Goal: Task Accomplishment & Management: Use online tool/utility

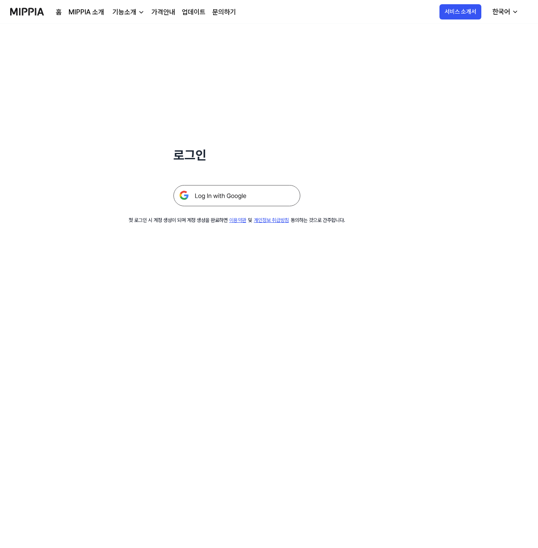
click at [257, 207] on div "로그인 첫 로그인 시 계정 생성이 되며 계정 생성을 완료하면 이용약관 및 개인정보 취급방침 동의하는 것으로 간주합니다." at bounding box center [237, 124] width 474 height 200
click at [253, 204] on img at bounding box center [236, 195] width 127 height 21
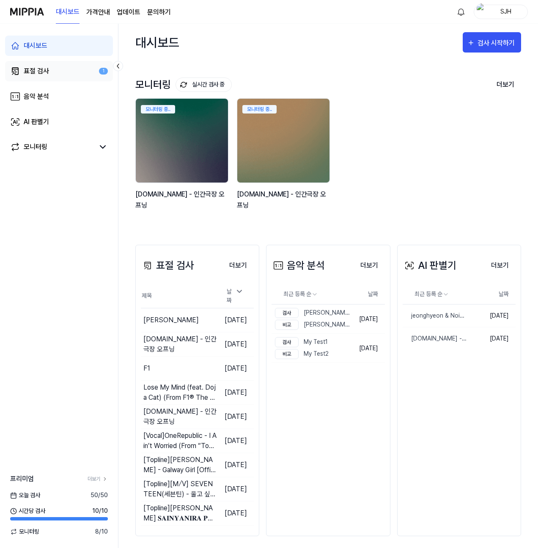
click at [65, 72] on link "표절 검사 1" at bounding box center [59, 71] width 108 height 20
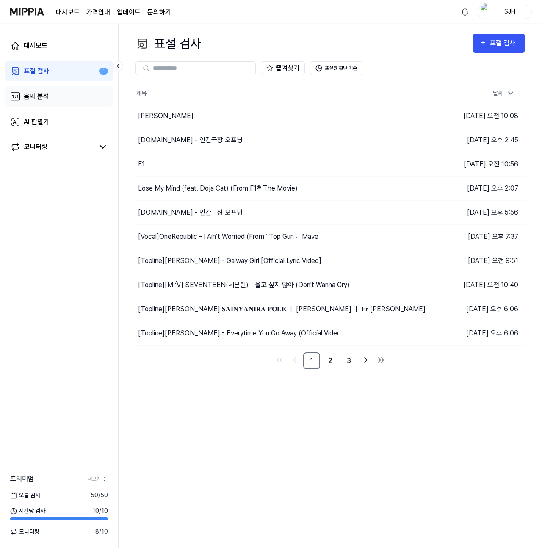
click at [52, 93] on link "음악 분석" at bounding box center [59, 96] width 108 height 20
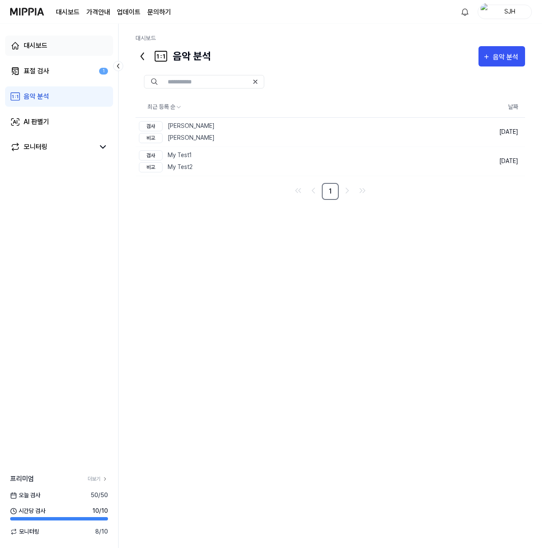
click at [46, 48] on div "대시보드" at bounding box center [36, 46] width 24 height 10
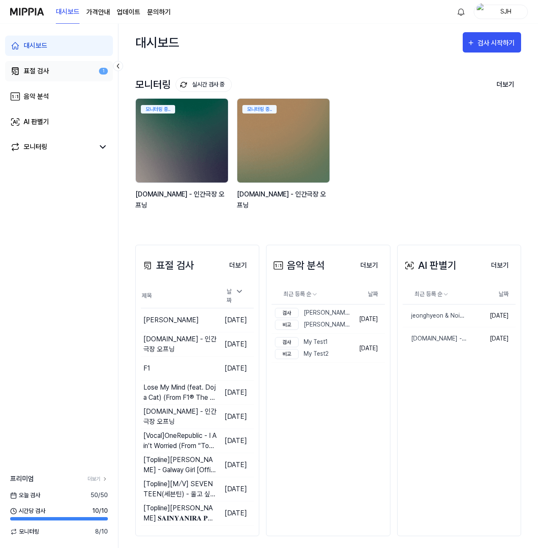
click at [40, 72] on div "표절 검사" at bounding box center [36, 71] width 25 height 10
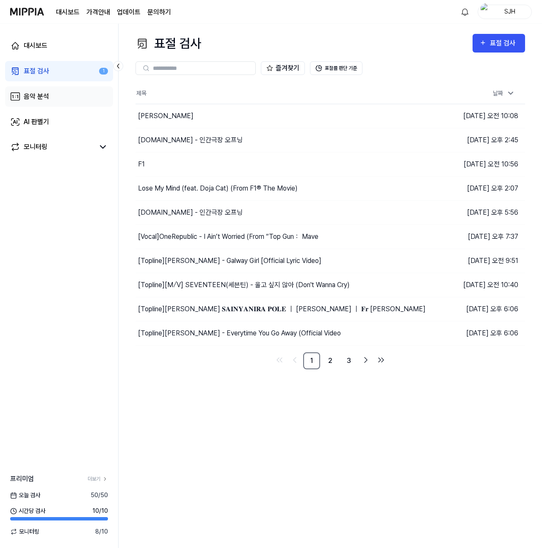
click at [51, 88] on link "음악 분석" at bounding box center [59, 96] width 108 height 20
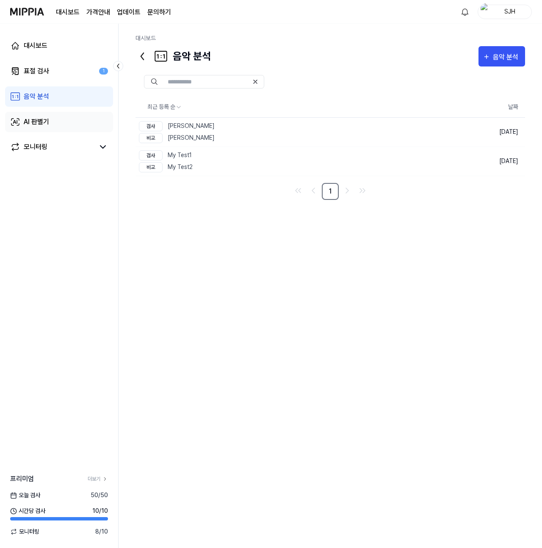
click at [51, 120] on link "AI 판별기" at bounding box center [59, 122] width 108 height 20
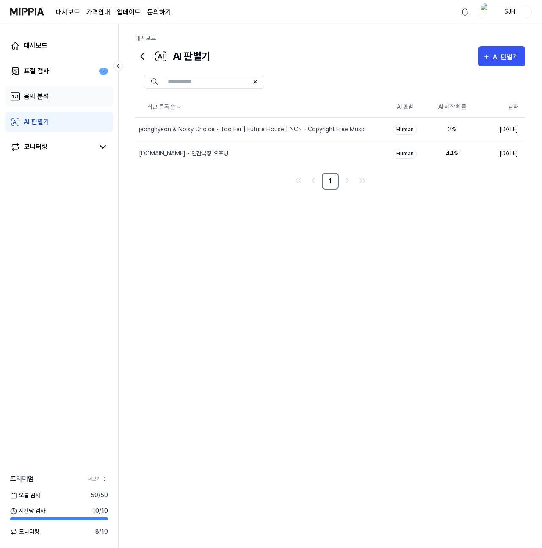
click at [58, 101] on link "음악 분석" at bounding box center [59, 96] width 108 height 20
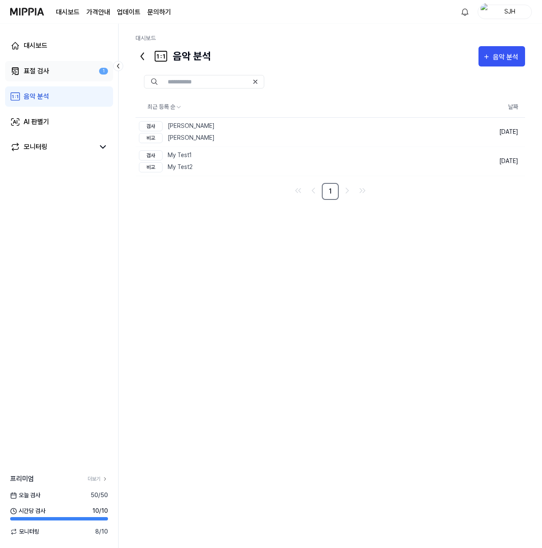
click at [65, 79] on link "표절 검사 1" at bounding box center [59, 71] width 108 height 20
